Goal: Information Seeking & Learning: Learn about a topic

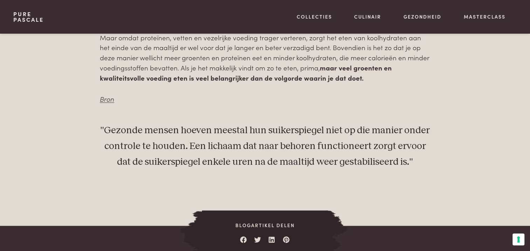
scroll to position [525, 0]
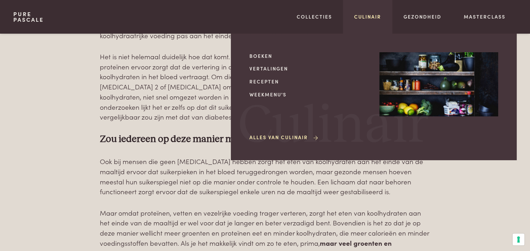
click at [365, 14] on link "Culinair" at bounding box center [367, 16] width 27 height 7
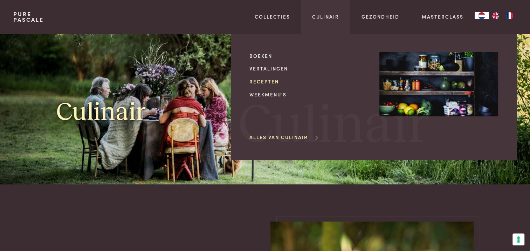
click at [269, 80] on link "Recepten" at bounding box center [308, 81] width 119 height 7
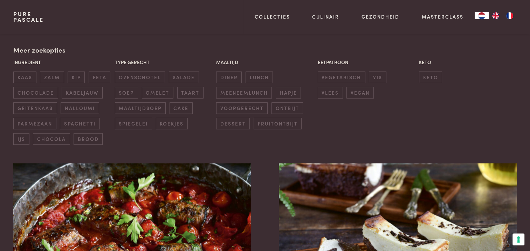
scroll to position [175, 0]
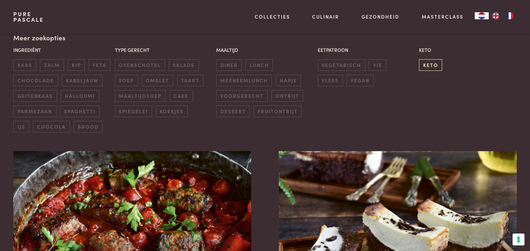
click at [438, 67] on span "keto" at bounding box center [430, 65] width 23 height 12
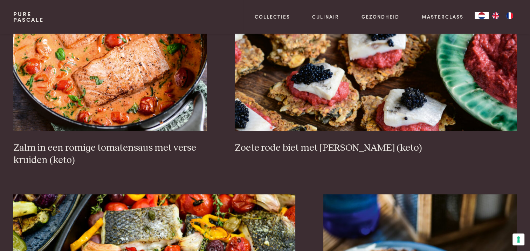
scroll to position [546, 0]
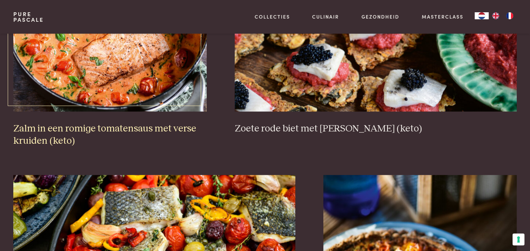
click at [168, 65] on img at bounding box center [109, 41] width 193 height 140
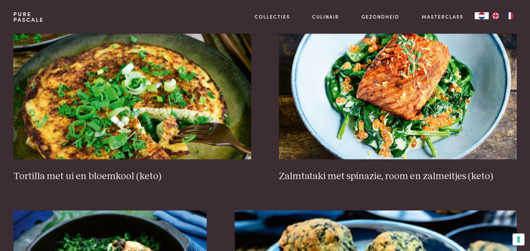
scroll to position [896, 0]
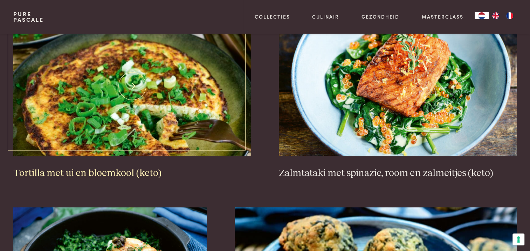
click at [106, 133] on img at bounding box center [131, 86] width 237 height 140
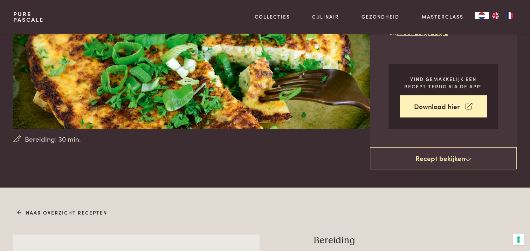
scroll to position [35, 0]
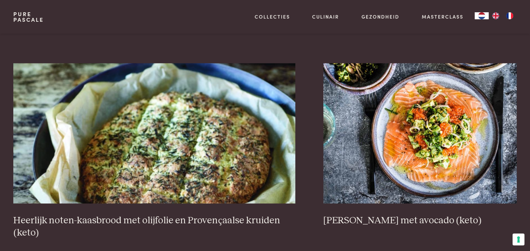
scroll to position [1281, 0]
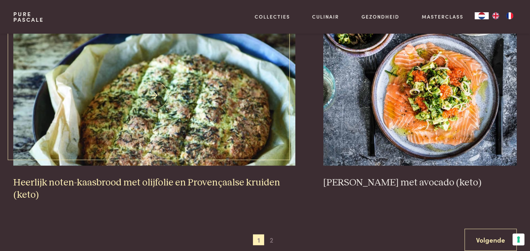
click at [168, 112] on img at bounding box center [154, 95] width 282 height 140
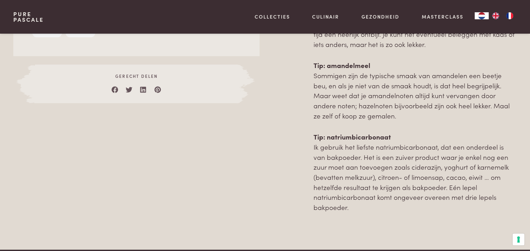
scroll to position [665, 0]
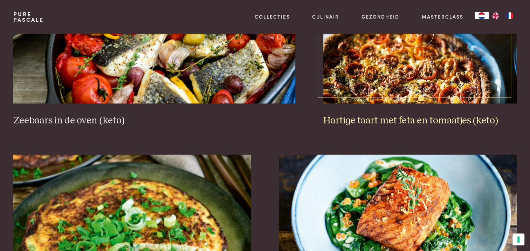
scroll to position [756, 0]
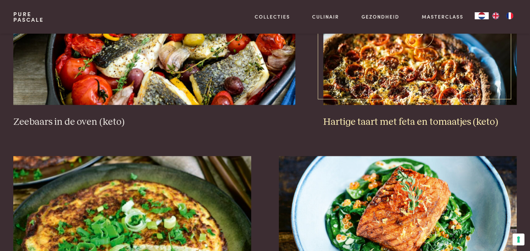
click at [367, 62] on img at bounding box center [419, 35] width 193 height 140
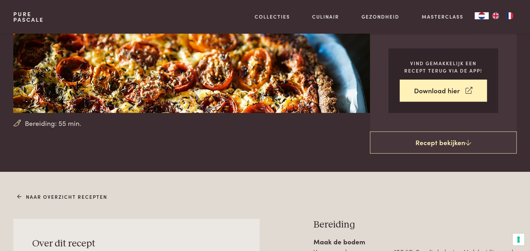
scroll to position [140, 0]
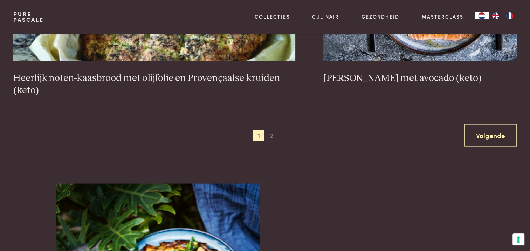
scroll to position [1456, 0]
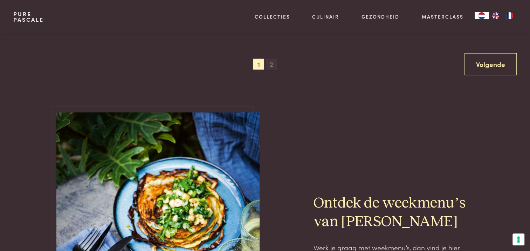
click at [270, 64] on span "2" at bounding box center [271, 64] width 11 height 11
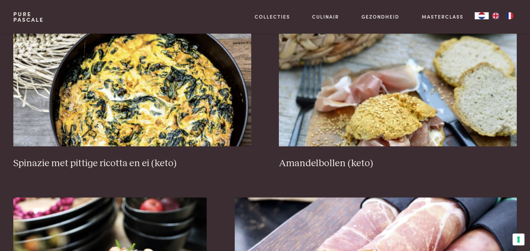
scroll to position [931, 0]
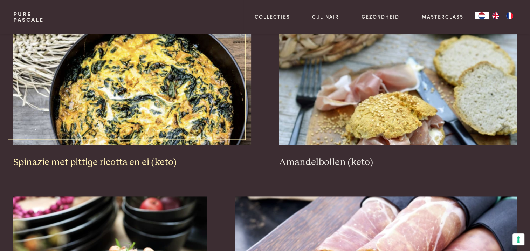
click at [124, 86] on img at bounding box center [131, 75] width 237 height 140
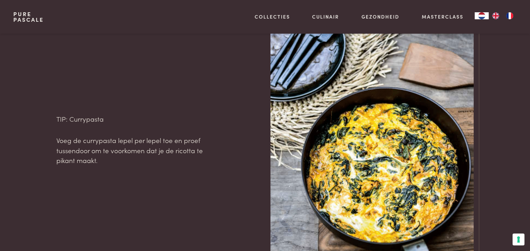
scroll to position [805, 0]
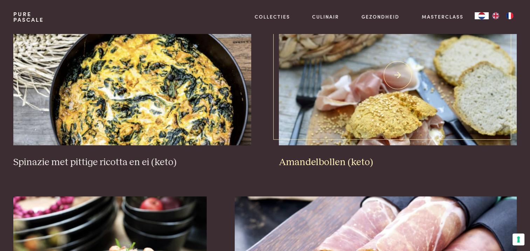
click at [370, 90] on img at bounding box center [397, 75] width 237 height 140
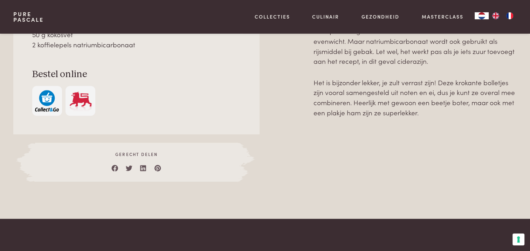
scroll to position [525, 0]
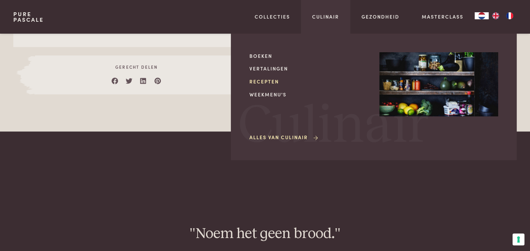
click at [254, 83] on link "Recepten" at bounding box center [308, 81] width 119 height 7
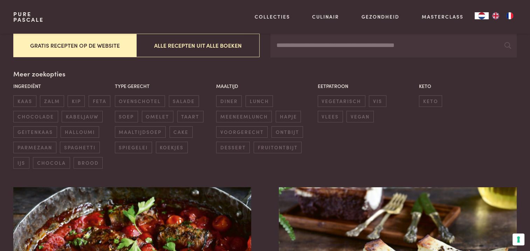
scroll to position [140, 0]
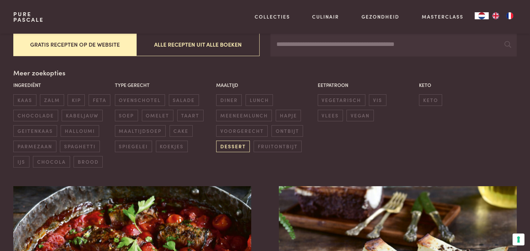
click at [242, 148] on span "dessert" at bounding box center [233, 146] width 34 height 12
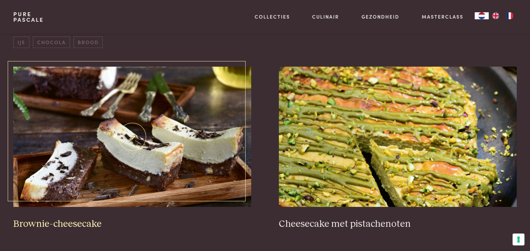
scroll to position [266, 0]
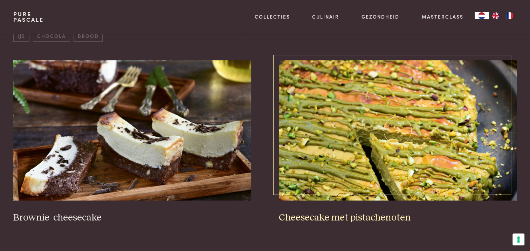
click at [356, 142] on img at bounding box center [397, 130] width 237 height 140
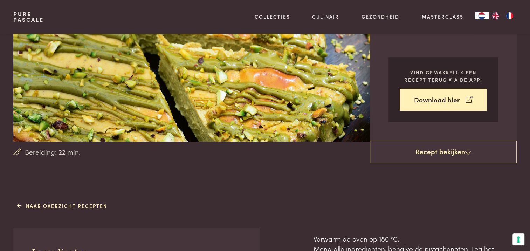
scroll to position [70, 0]
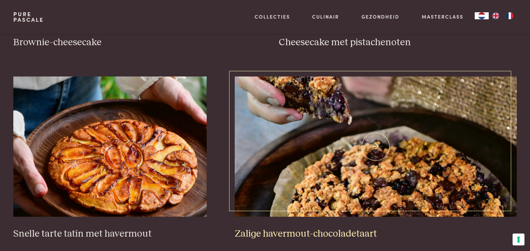
scroll to position [546, 0]
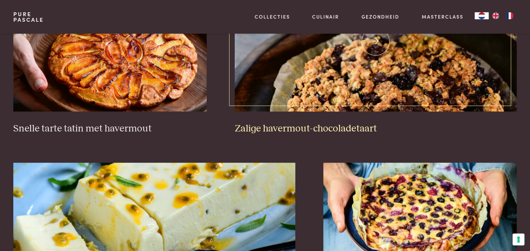
click at [336, 81] on img at bounding box center [375, 41] width 282 height 140
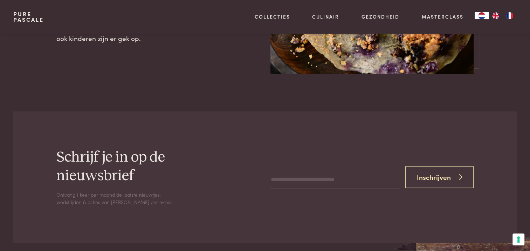
scroll to position [980, 0]
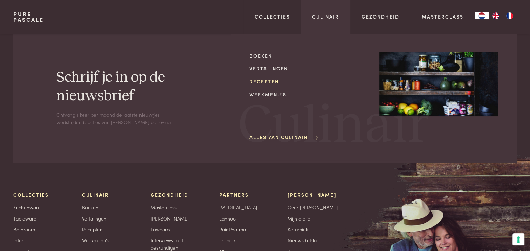
click at [264, 81] on link "Recepten" at bounding box center [308, 81] width 119 height 7
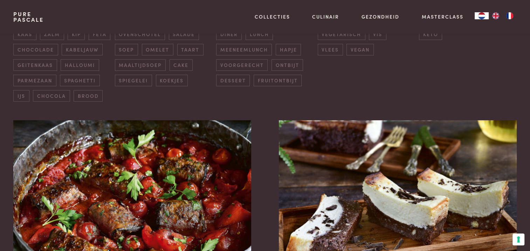
scroll to position [210, 0]
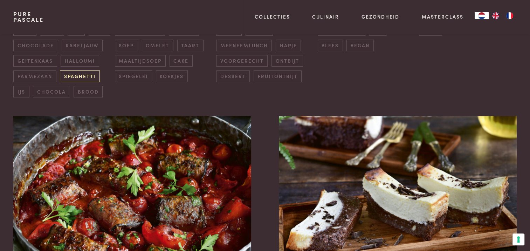
click at [79, 77] on span "spaghetti" at bounding box center [80, 76] width 40 height 12
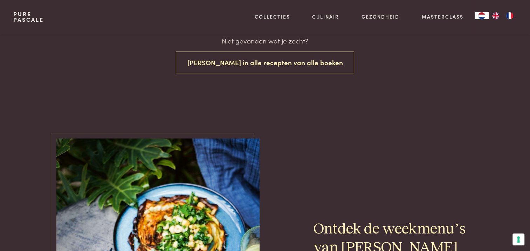
scroll to position [115, 0]
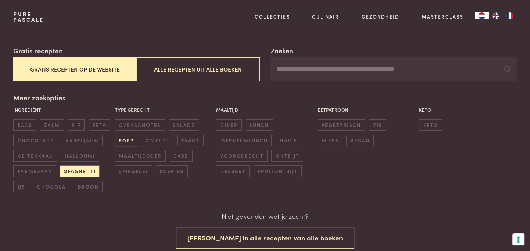
click at [126, 138] on span "soep" at bounding box center [126, 140] width 23 height 12
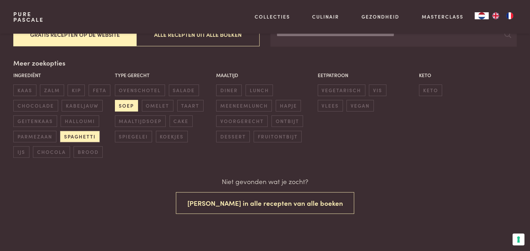
scroll to position [150, 0]
click at [226, 117] on span "voorgerecht" at bounding box center [241, 121] width 51 height 12
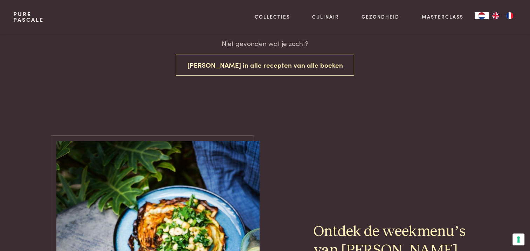
scroll to position [290, 0]
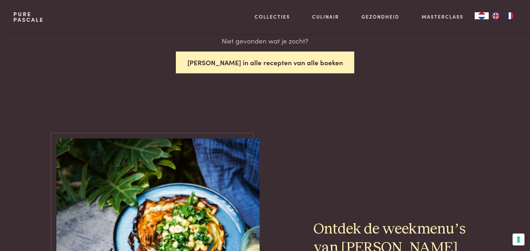
click at [267, 64] on button "[PERSON_NAME] in alle recepten van alle boeken" at bounding box center [265, 62] width 178 height 22
